Goal: Information Seeking & Learning: Learn about a topic

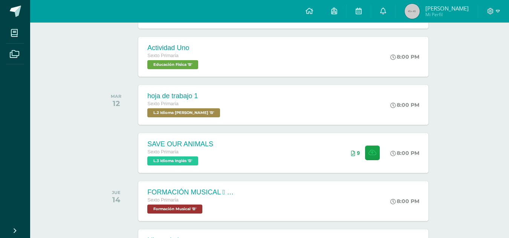
scroll to position [160, 0]
click at [200, 109] on span "L.2 Idioma [PERSON_NAME] 'B'" at bounding box center [182, 112] width 73 height 9
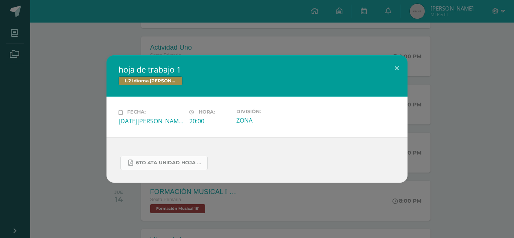
click at [162, 162] on span "6to 4ta unidad hoja de trabajo kaqchikel.pdf" at bounding box center [170, 163] width 68 height 6
click at [239, 53] on div "hoja de trabajo 1 L.2 Idioma [PERSON_NAME] Fecha: [DATE][PERSON_NAME] Hora: 20:…" at bounding box center [257, 119] width 514 height 238
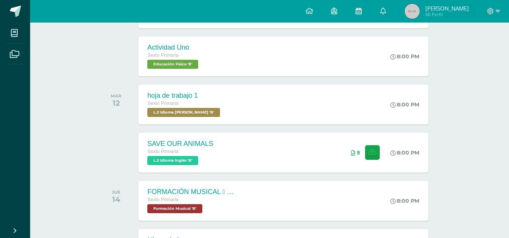
click at [356, 10] on link at bounding box center [358, 11] width 24 height 23
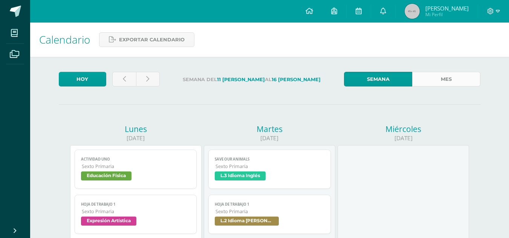
click at [455, 86] on link "Mes" at bounding box center [446, 79] width 68 height 15
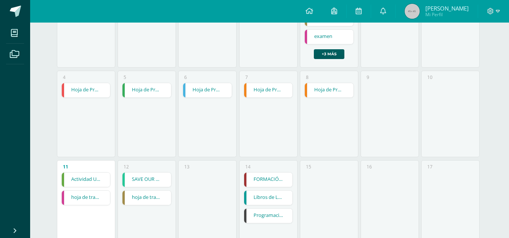
scroll to position [155, 0]
click at [277, 176] on link "FORMACIÓN MUSICAL  ALTERACIONES SIMPLES" at bounding box center [268, 179] width 49 height 14
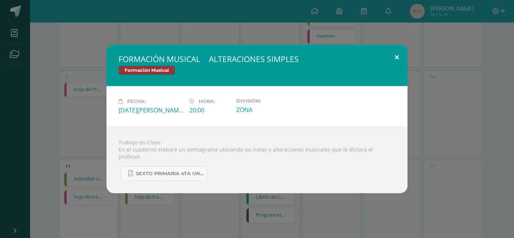
click at [395, 61] on button at bounding box center [396, 58] width 21 height 26
